Goal: Information Seeking & Learning: Check status

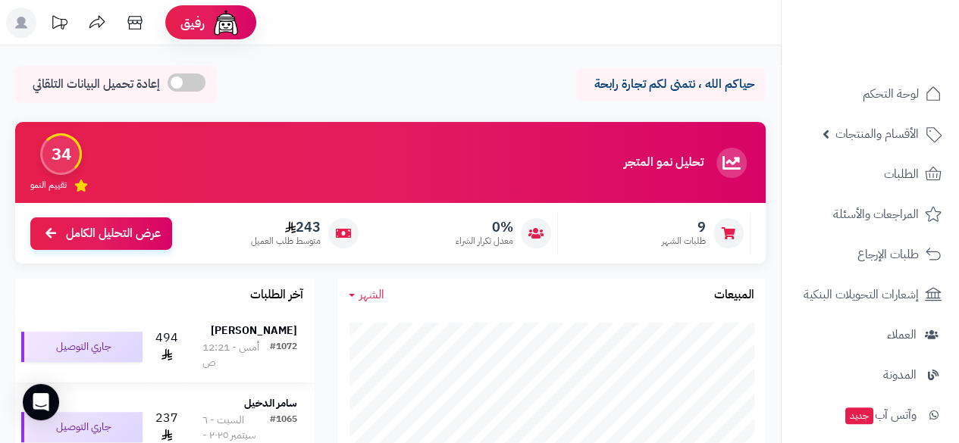
click at [262, 332] on strong "[PERSON_NAME]" at bounding box center [254, 331] width 86 height 16
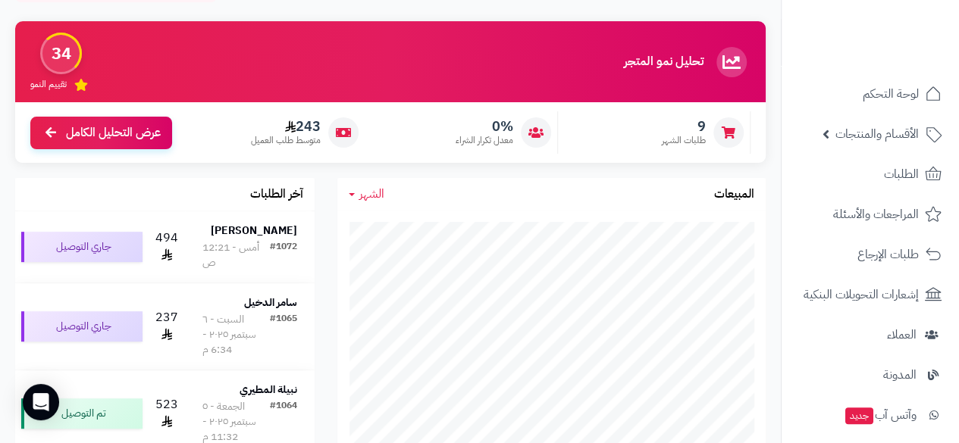
scroll to position [121, 0]
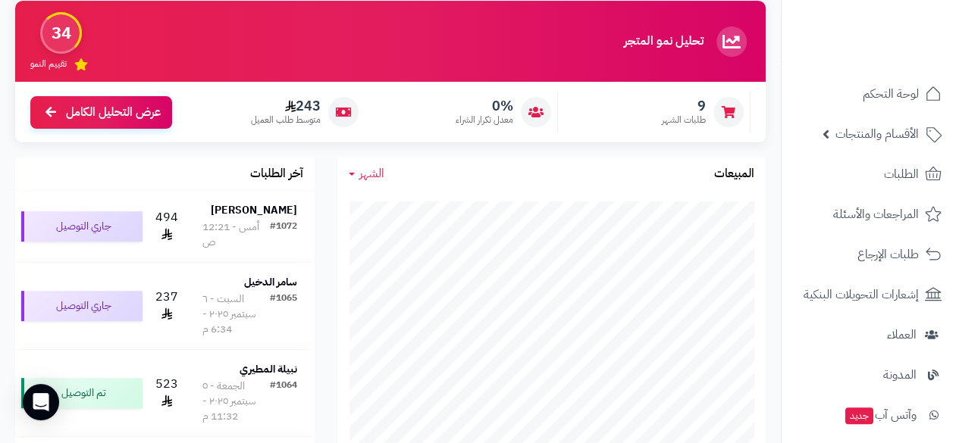
drag, startPoint x: 785, startPoint y: 287, endPoint x: 782, endPoint y: 301, distance: 14.0
click at [782, 301] on nav "لوحة التحكم الأقسام والمنتجات المنتجات مخزون الخيارات الأقسام الماركات مواصفات …" at bounding box center [870, 240] width 178 height 443
drag, startPoint x: 779, startPoint y: 280, endPoint x: 779, endPoint y: 293, distance: 13.6
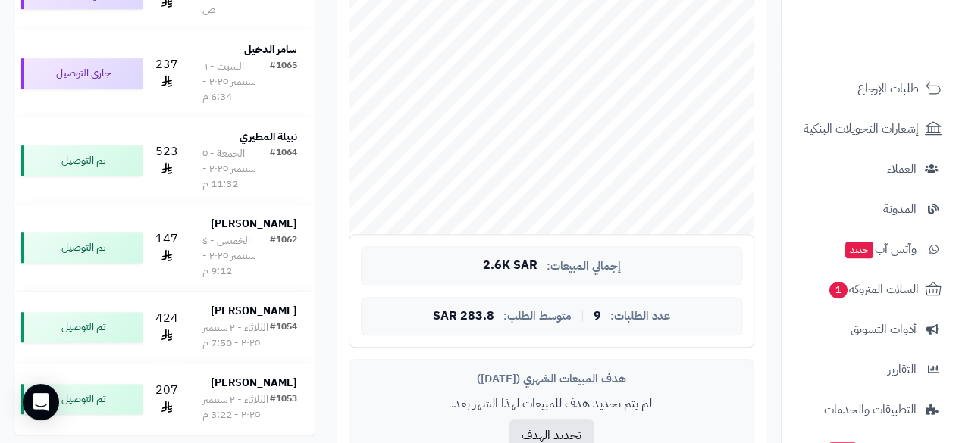
scroll to position [180, 0]
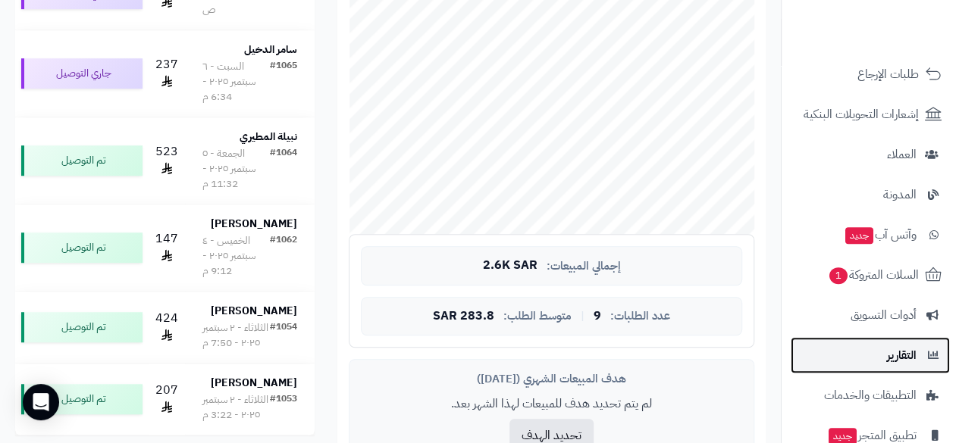
click at [905, 360] on span "التقارير" at bounding box center [902, 355] width 30 height 21
